Goal: Task Accomplishment & Management: Use online tool/utility

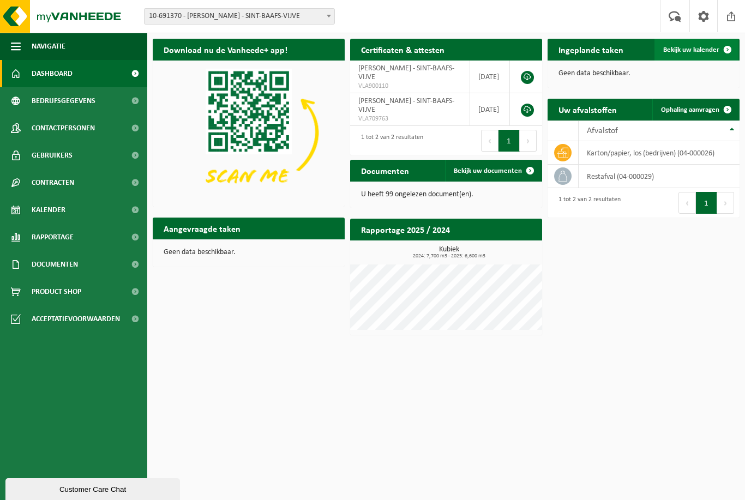
click at [690, 53] on span "Bekijk uw kalender" at bounding box center [692, 49] width 56 height 7
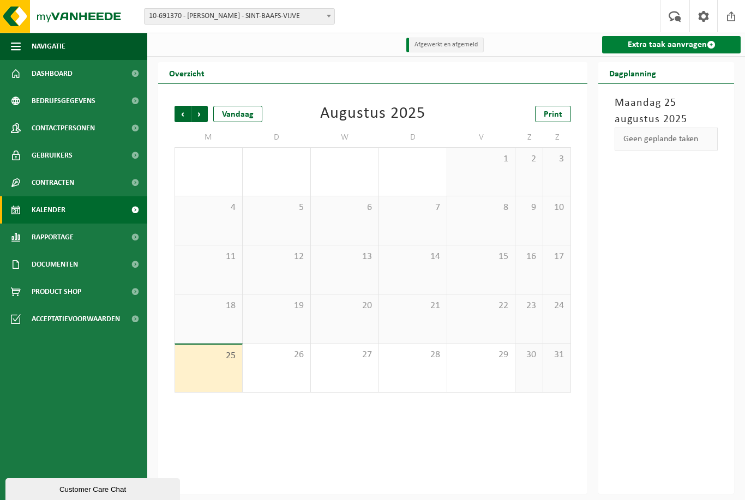
click at [641, 46] on link "Extra taak aanvragen" at bounding box center [671, 44] width 139 height 17
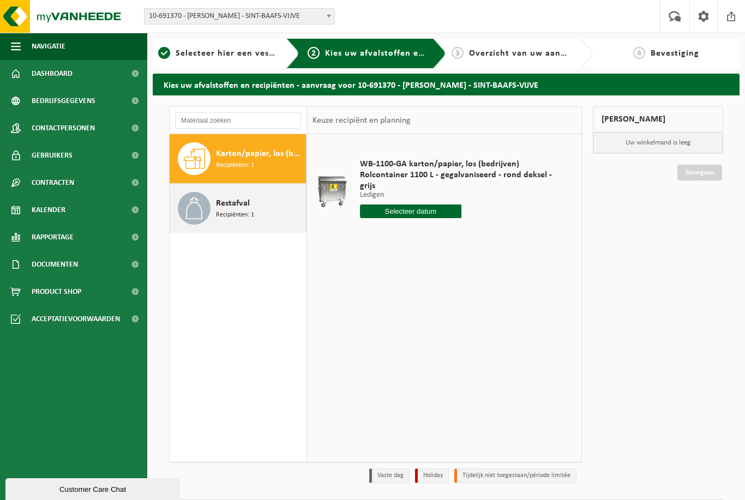
click at [254, 205] on div "Restafval Recipiënten: 1" at bounding box center [259, 208] width 87 height 33
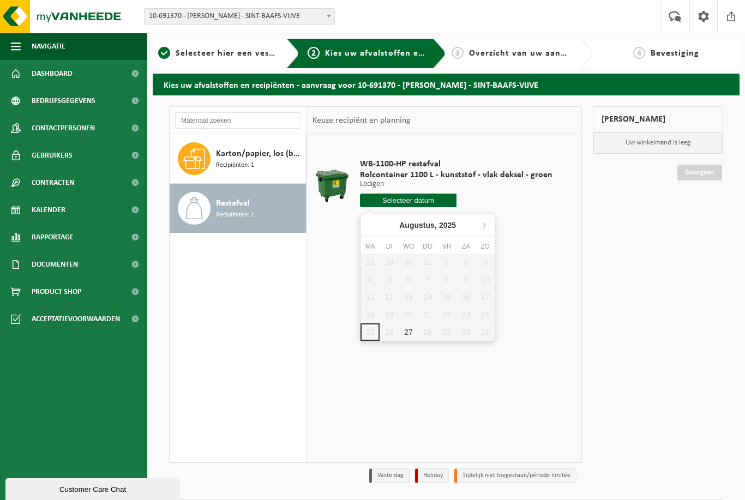
click at [433, 201] on input "text" at bounding box center [408, 201] width 97 height 14
click at [407, 335] on div "27" at bounding box center [408, 332] width 19 height 17
type input "Van 2025-08-27"
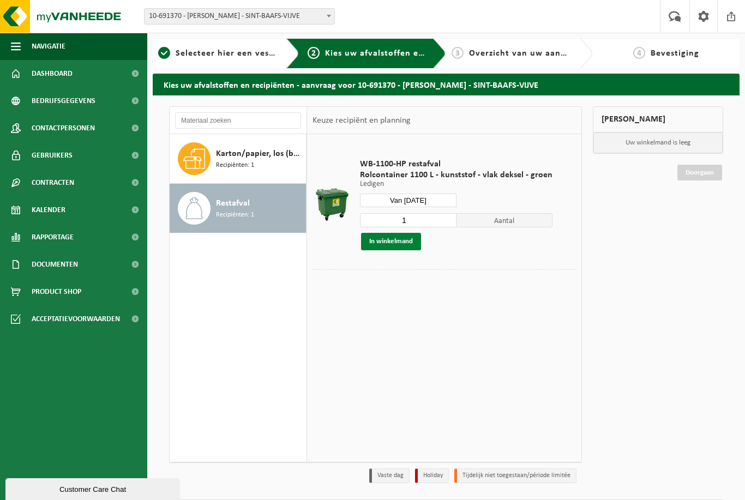
click at [392, 244] on button "In winkelmand" at bounding box center [391, 241] width 60 height 17
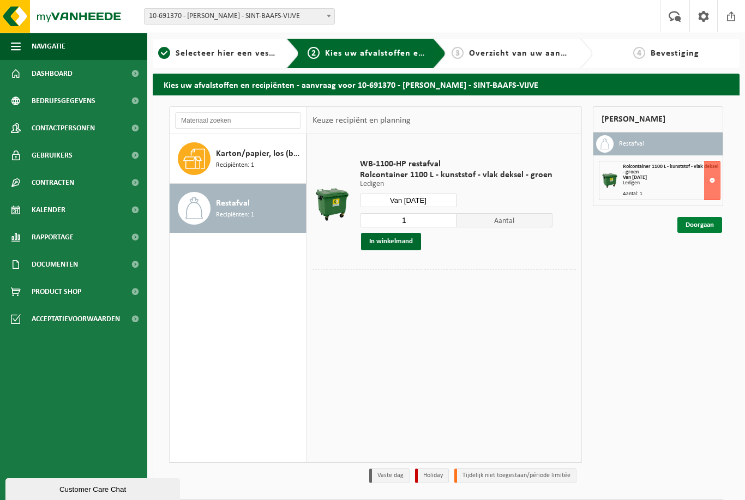
click at [706, 226] on link "Doorgaan" at bounding box center [700, 225] width 45 height 16
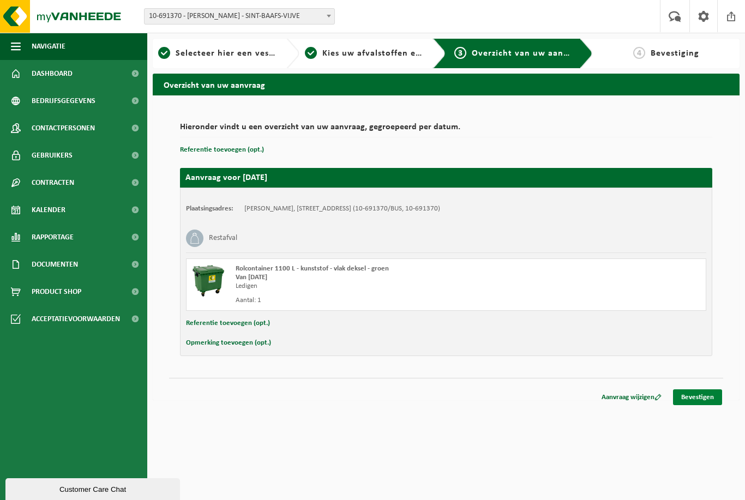
click at [701, 401] on link "Bevestigen" at bounding box center [697, 398] width 49 height 16
